Goal: Task Accomplishment & Management: Manage account settings

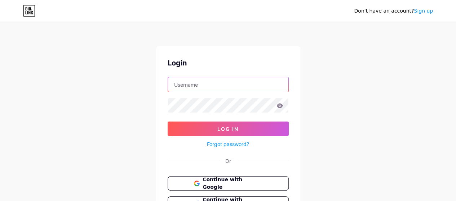
click at [216, 88] on input "text" at bounding box center [228, 84] width 120 height 14
type input "[EMAIL_ADDRESS][DOMAIN_NAME]"
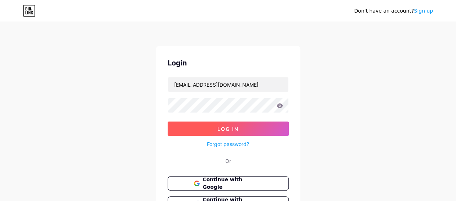
click at [237, 130] on span "Log In" at bounding box center [227, 129] width 21 height 6
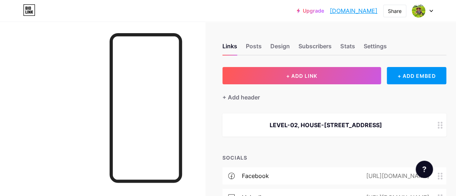
click at [277, 126] on div "LEVEL-02, HOUSE-[STREET_ADDRESS]" at bounding box center [325, 125] width 189 height 9
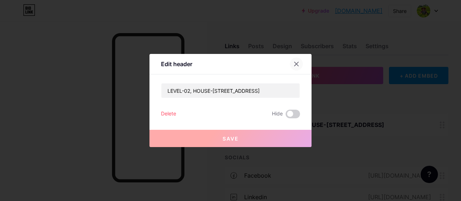
click at [294, 64] on icon at bounding box center [297, 64] width 6 height 6
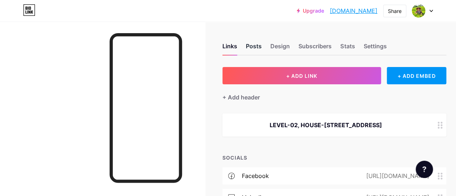
click at [251, 46] on div "Posts" at bounding box center [254, 48] width 16 height 13
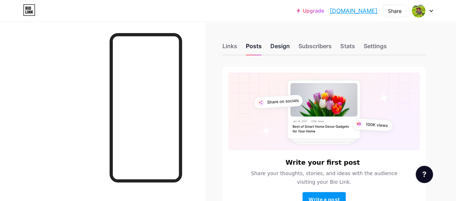
click at [287, 49] on div "Design" at bounding box center [279, 48] width 19 height 13
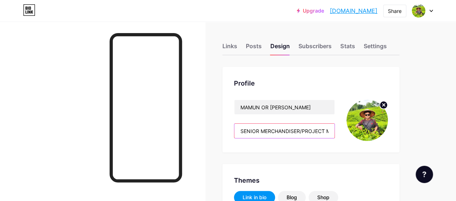
click at [304, 130] on input "SENIOR MERCHANDISER/PROJECT MANAGER" at bounding box center [284, 131] width 100 height 14
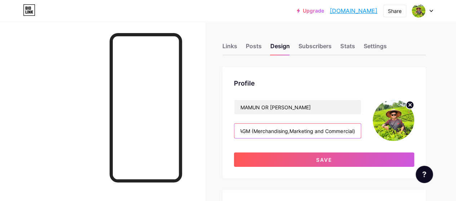
scroll to position [0, 4]
click at [290, 131] on input "AGM (Merchandising,Marketing and Commercial)" at bounding box center [297, 131] width 126 height 14
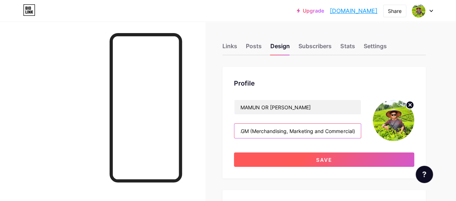
type input "AGM (Merchandising, Marketing and Commercial)"
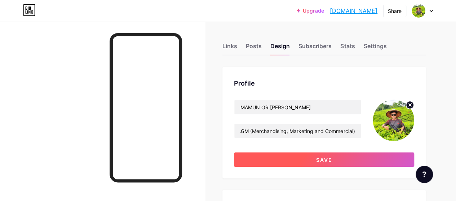
click at [328, 154] on button "Save" at bounding box center [324, 160] width 180 height 14
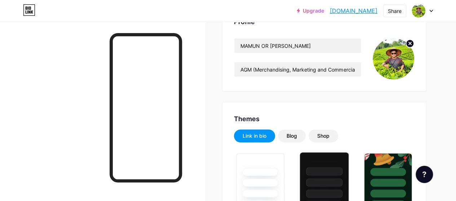
scroll to position [0, 0]
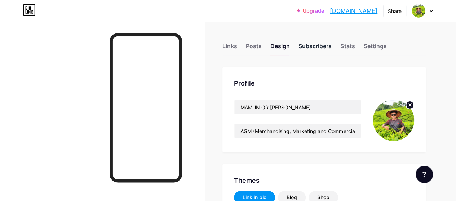
click at [309, 45] on div "Subscribers" at bounding box center [314, 48] width 33 height 13
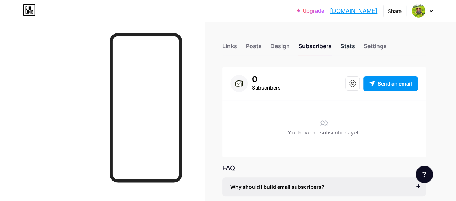
click at [344, 44] on div "Stats" at bounding box center [347, 48] width 14 height 13
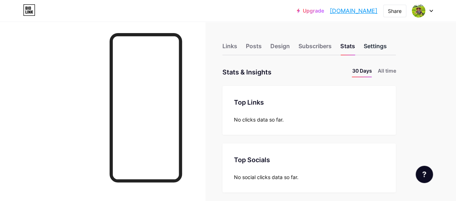
click at [370, 48] on div "Settings" at bounding box center [374, 48] width 23 height 13
